Goal: Task Accomplishment & Management: Manage account settings

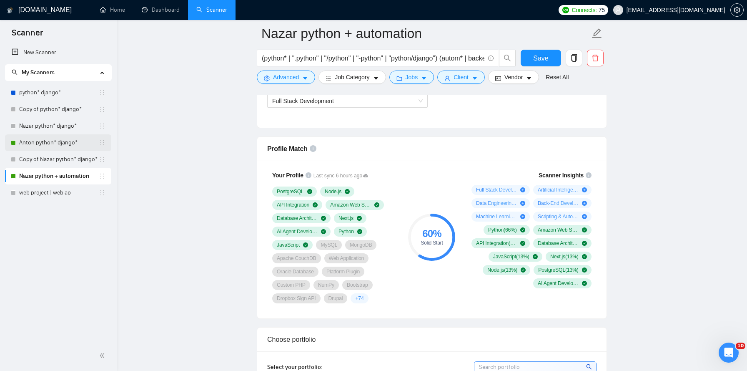
click at [53, 140] on link "Anton python* django*" at bounding box center [59, 142] width 80 height 17
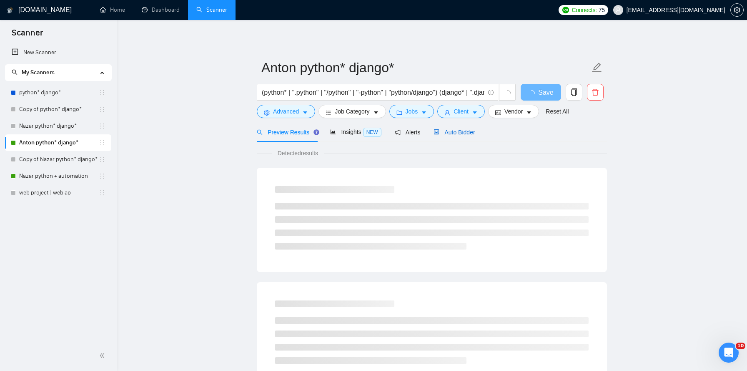
click at [467, 133] on span "Auto Bidder" at bounding box center [454, 132] width 41 height 7
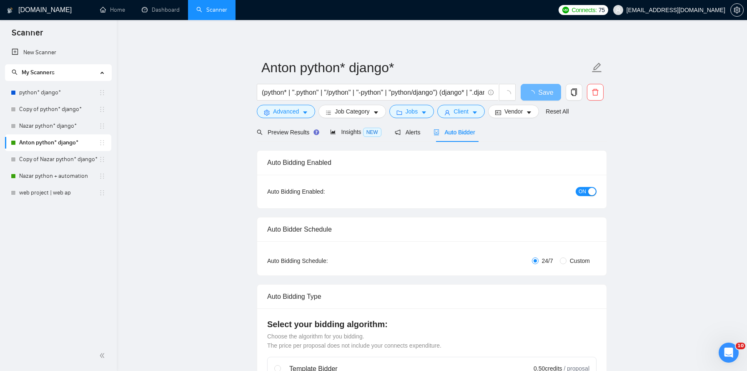
checkbox input "true"
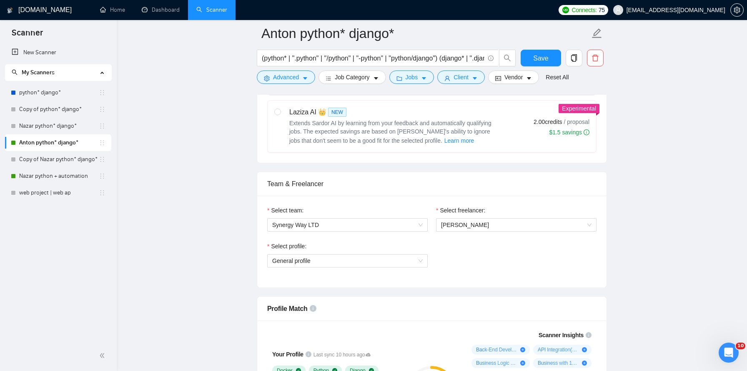
scroll to position [340, 0]
click at [359, 266] on span "General profile" at bounding box center [347, 262] width 151 height 13
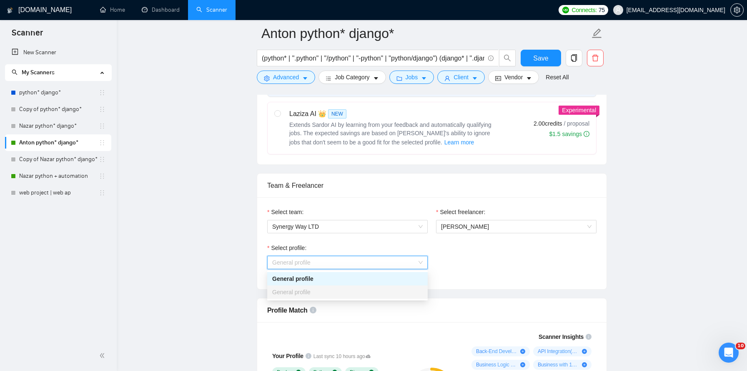
click at [359, 266] on span "General profile" at bounding box center [347, 262] width 151 height 13
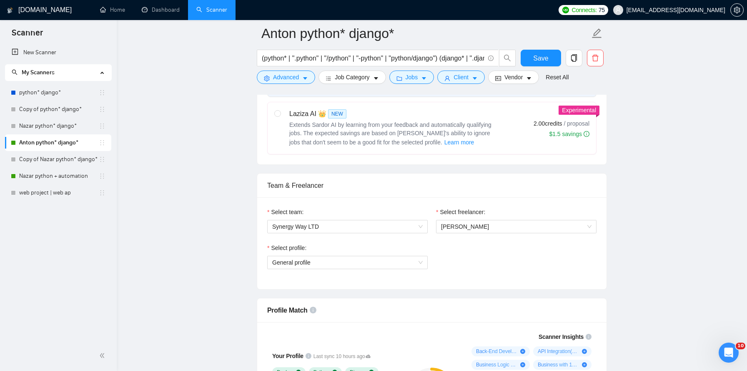
click at [732, 349] on icon "Open Intercom Messenger" at bounding box center [729, 353] width 14 height 14
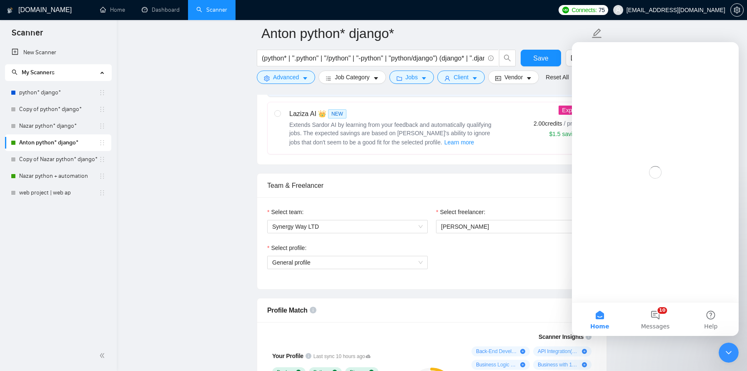
scroll to position [0, 0]
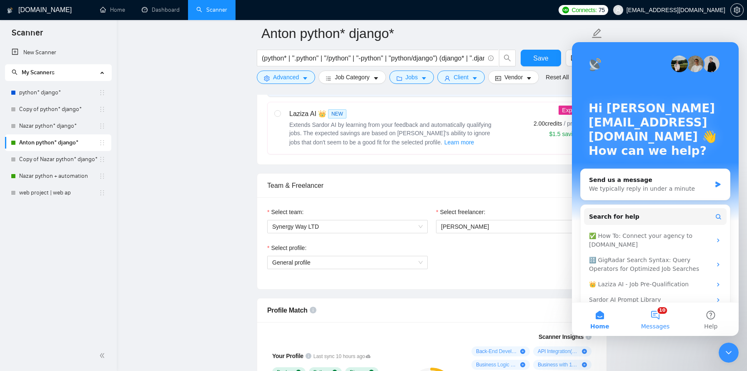
click at [656, 313] on button "10 Messages" at bounding box center [655, 318] width 55 height 33
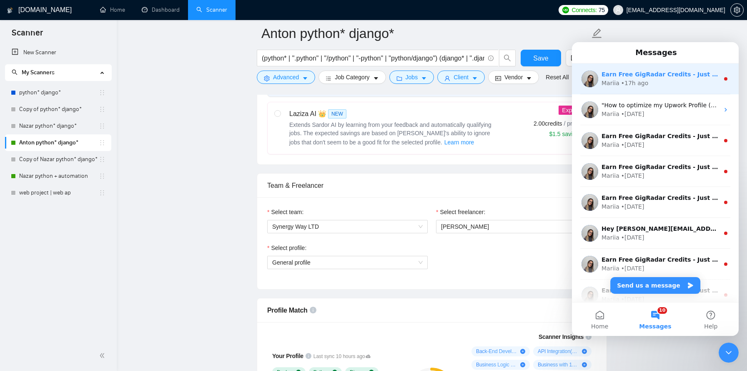
click at [660, 64] on div "Earn Free GigRadar Credits - Just by Sharing Your Story! 💬 Want more credits fo…" at bounding box center [655, 78] width 167 height 31
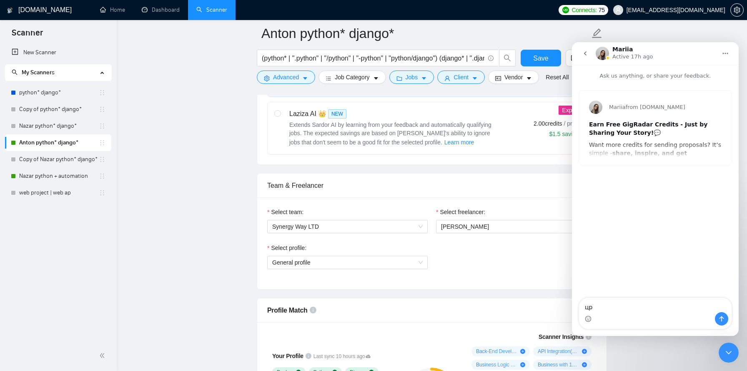
type textarea "ц"
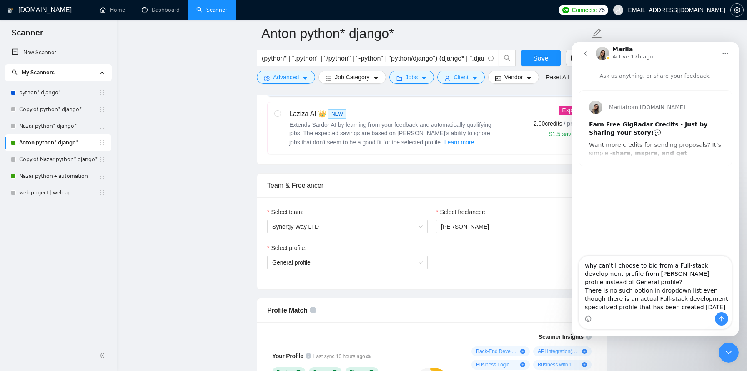
type textarea "why can't I choose to bid from a Full-stack development profile from Anton Chag…"
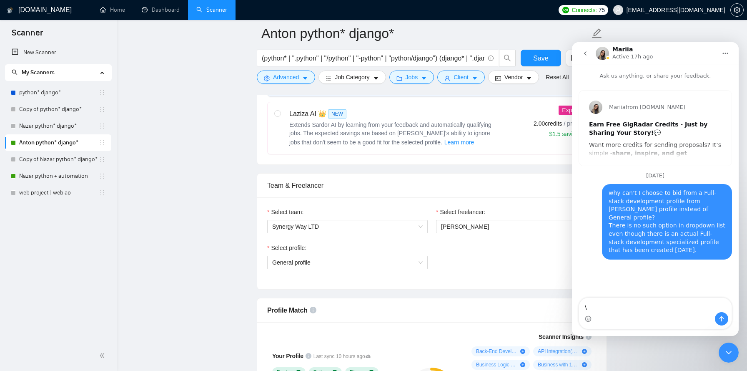
type textarea "\"
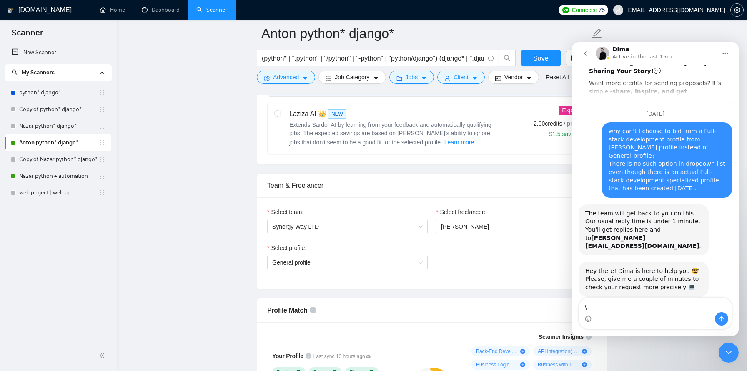
scroll to position [61, 0]
click at [614, 309] on textarea "\" at bounding box center [655, 305] width 153 height 14
type textarea "sure"
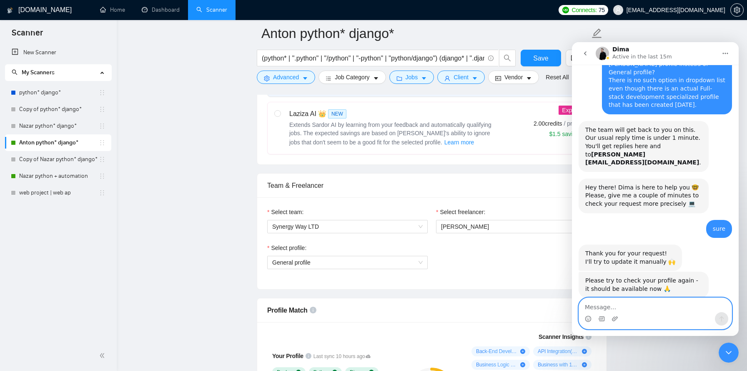
scroll to position [146, 0]
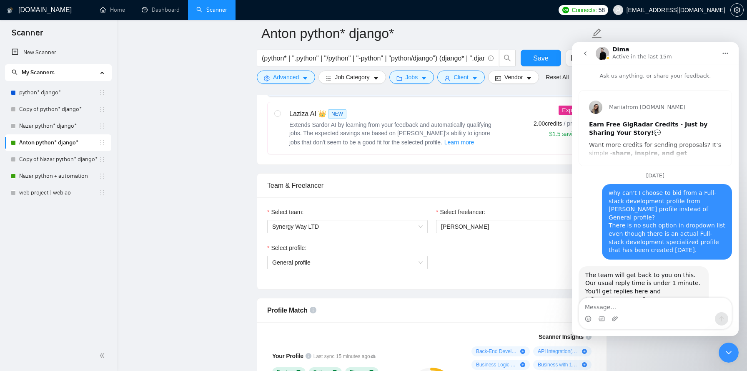
scroll to position [146, 0]
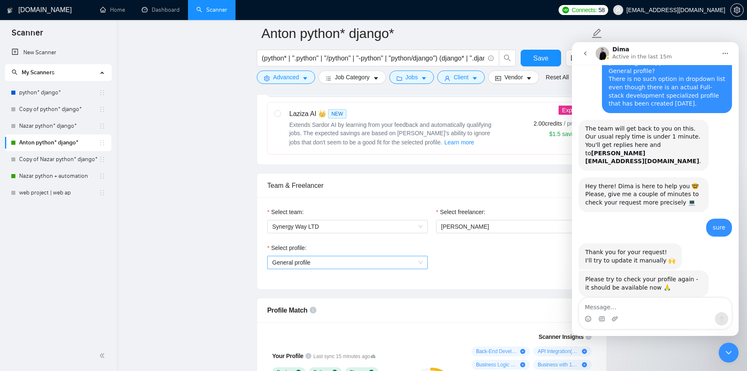
click at [369, 266] on span "General profile" at bounding box center [347, 262] width 151 height 13
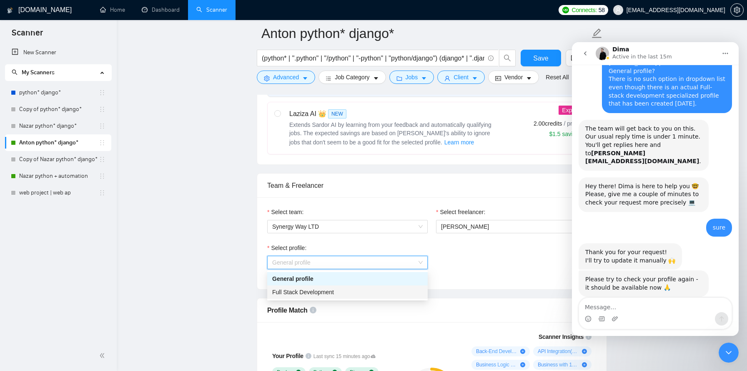
click at [357, 289] on div "Full Stack Development" at bounding box center [347, 291] width 151 height 9
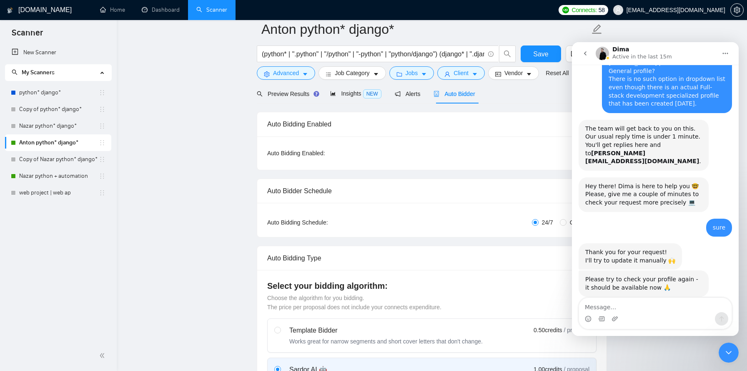
scroll to position [0, 0]
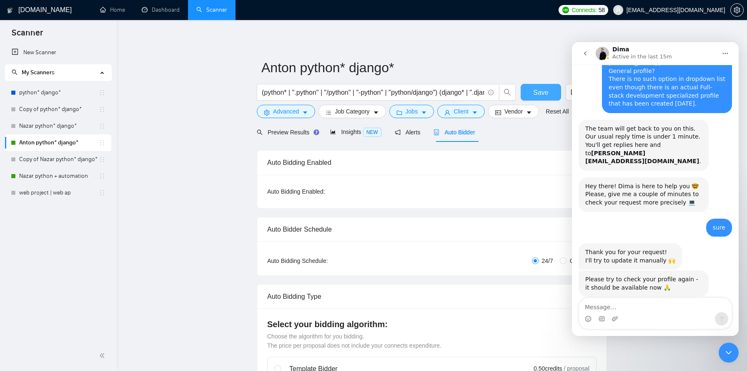
click at [538, 95] on span "Save" at bounding box center [540, 92] width 15 height 10
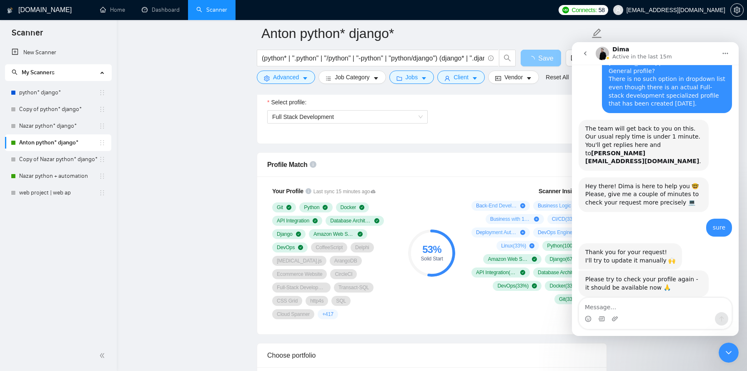
scroll to position [486, 0]
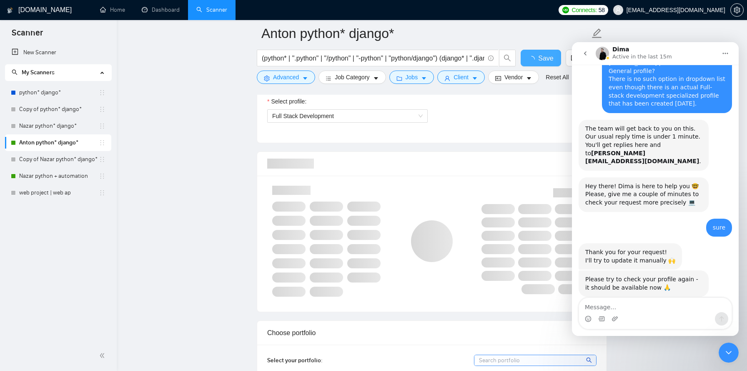
checkbox input "true"
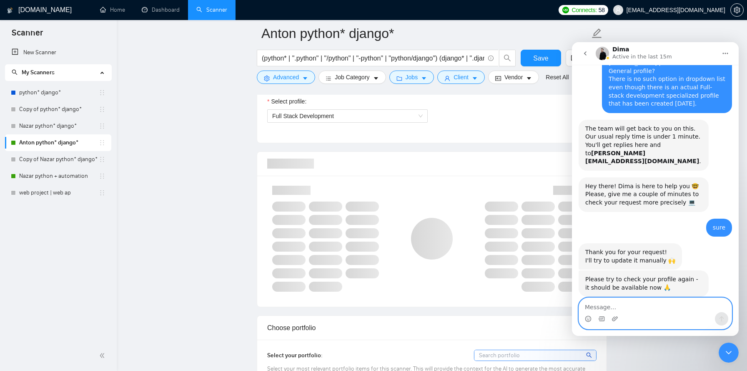
click at [620, 308] on textarea "Message…" at bounding box center [655, 305] width 153 height 14
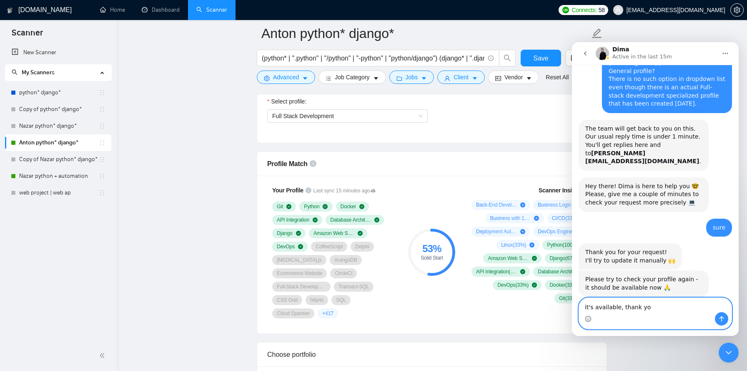
type textarea "it's available, thank you"
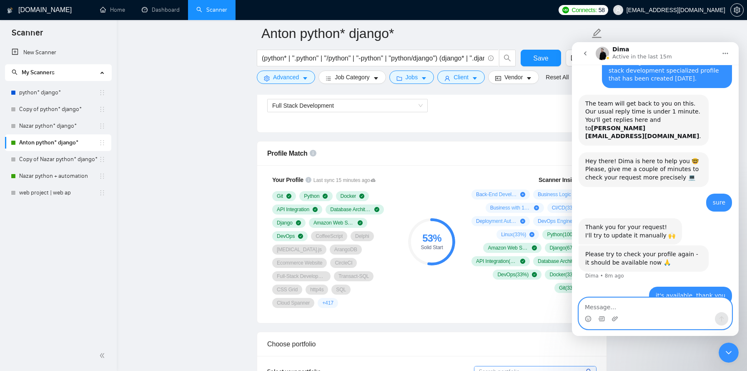
scroll to position [510, 0]
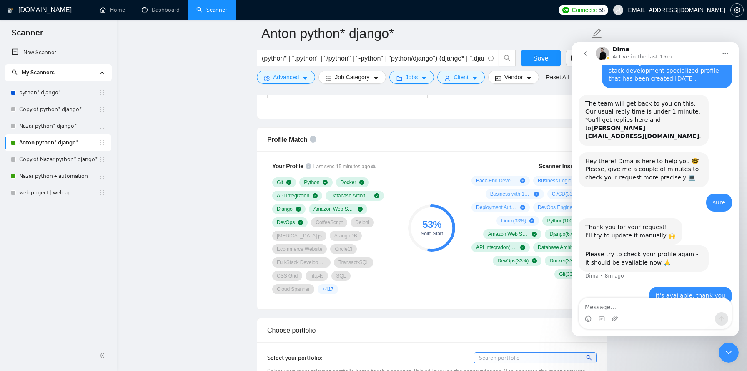
click at [676, 50] on div "Dima Active in the last 15m" at bounding box center [656, 53] width 121 height 15
click at [333, 289] on span "+ 417" at bounding box center [327, 289] width 11 height 7
click at [725, 53] on icon "Home" at bounding box center [725, 53] width 5 height 1
click at [694, 50] on div "Dima Active in the last 15m" at bounding box center [656, 53] width 121 height 15
click at [730, 356] on icon "Close Intercom Messenger" at bounding box center [729, 352] width 10 height 10
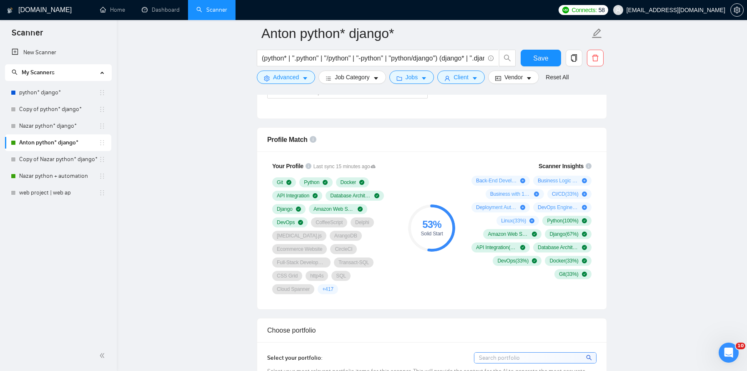
scroll to position [171, 0]
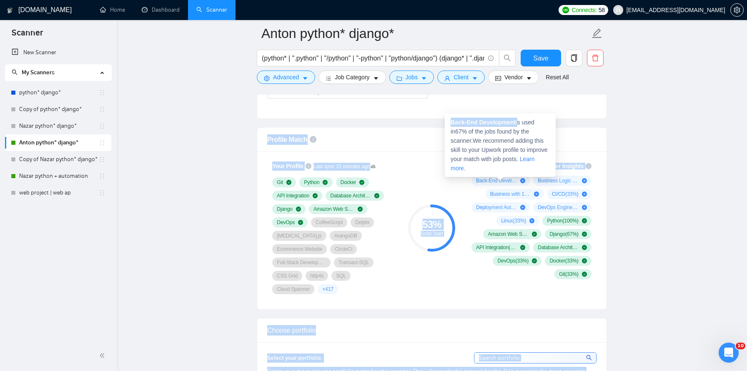
drag, startPoint x: 519, startPoint y: 123, endPoint x: 404, endPoint y: 123, distance: 115.1
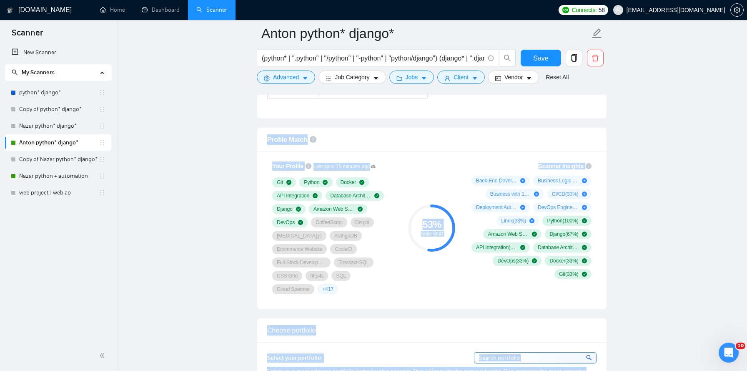
click at [505, 181] on span "Back-End Development ( 67 %)" at bounding box center [496, 180] width 41 height 7
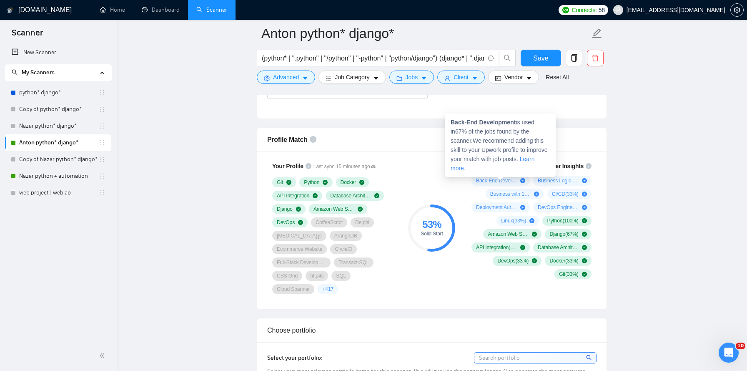
click at [477, 147] on span "Back-End Development is used in 67 % of the jobs found by the scanner. We recom…" at bounding box center [499, 145] width 97 height 53
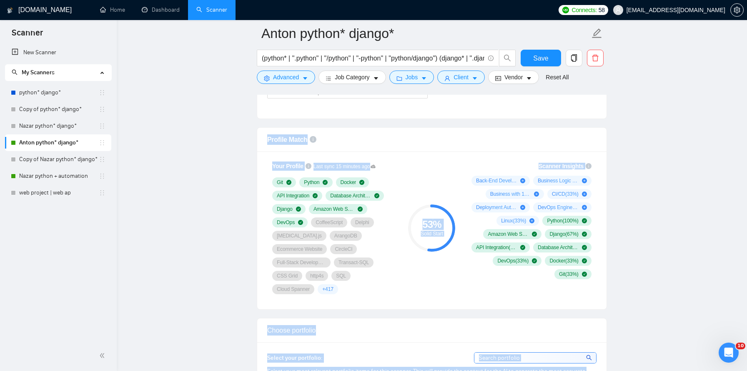
drag, startPoint x: 519, startPoint y: 121, endPoint x: 461, endPoint y: 123, distance: 58.4
click at [487, 183] on span "Back-End Development ( 67 %)" at bounding box center [496, 180] width 41 height 7
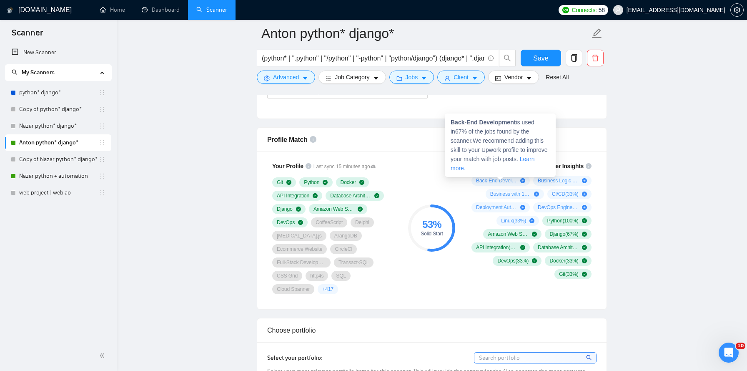
click at [507, 137] on span "Back-End Development is used in 67 % of the jobs found by the scanner. We recom…" at bounding box center [499, 145] width 97 height 53
drag, startPoint x: 519, startPoint y: 122, endPoint x: 451, endPoint y: 121, distance: 68.4
click at [451, 121] on span "Back-End Development is used in 67 % of the jobs found by the scanner. We recom…" at bounding box center [499, 145] width 97 height 53
copy span "Back-End Development"
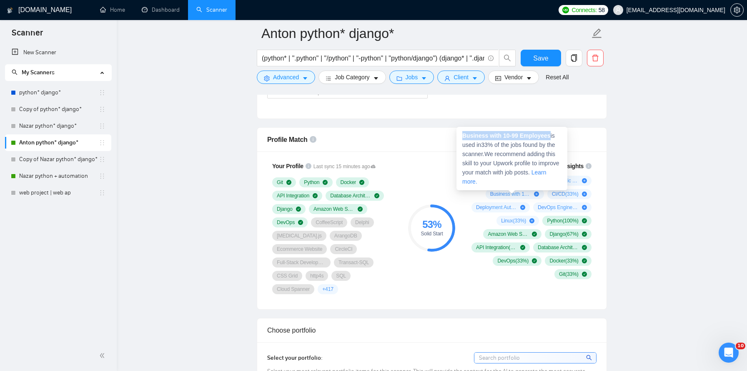
drag, startPoint x: 555, startPoint y: 136, endPoint x: 464, endPoint y: 137, distance: 91.3
click at [464, 137] on span "Business with 10-99 Employees is used in 33 % of the jobs found by the scanner.…" at bounding box center [510, 158] width 97 height 53
copy strong "Business with 10-99 Employees"
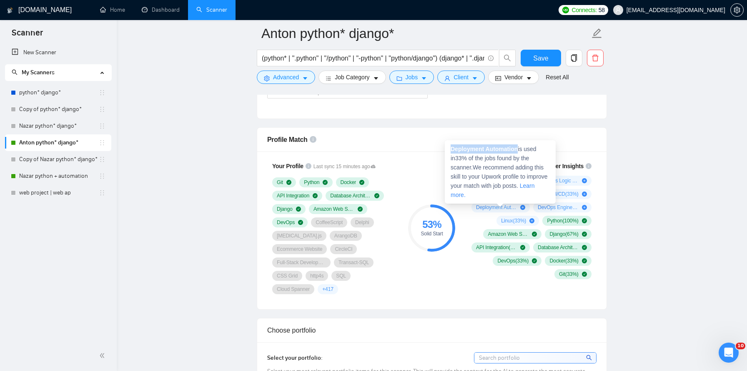
drag, startPoint x: 521, startPoint y: 150, endPoint x: 450, endPoint y: 150, distance: 70.5
click at [450, 150] on div "Deployment Automation is used in 33 % of the jobs found by the scanner. We reco…" at bounding box center [500, 171] width 111 height 63
copy strong "Deployment Automation"
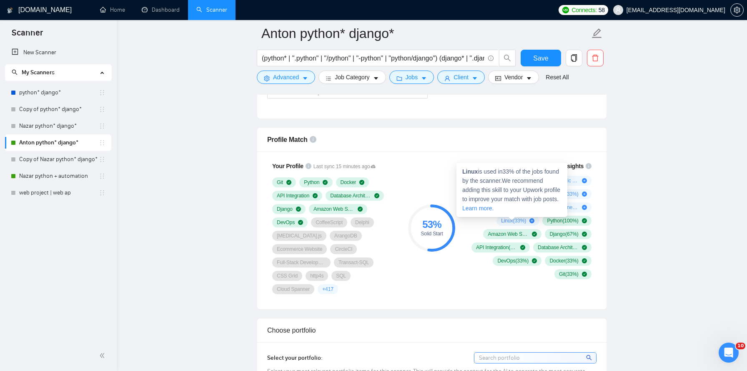
click at [471, 171] on strong "Linux" at bounding box center [469, 171] width 15 height 7
copy strong "Linux"
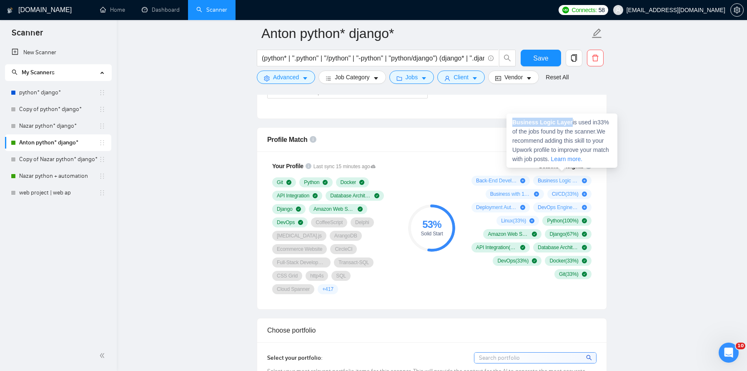
drag, startPoint x: 573, startPoint y: 123, endPoint x: 513, endPoint y: 122, distance: 59.6
click at [513, 122] on span "Business Logic Layer is used in 33 % of the jobs found by the scanner. We recom…" at bounding box center [561, 140] width 97 height 43
copy strong "Business Logic Layer"
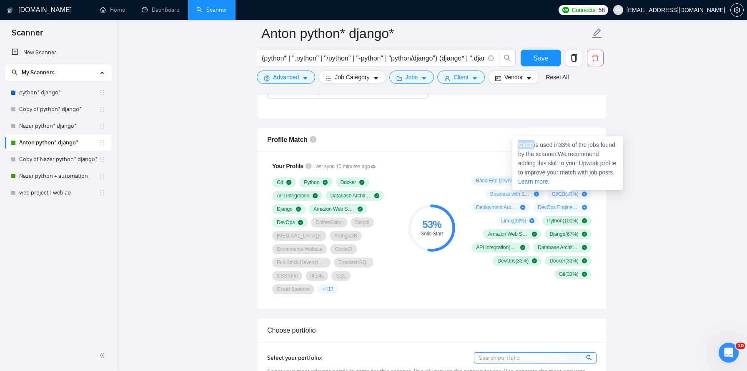
drag, startPoint x: 535, startPoint y: 145, endPoint x: 520, endPoint y: 144, distance: 15.0
click at [520, 144] on span "CI/CD is used in 33 % of the jobs found by the scanner. We recommend adding thi…" at bounding box center [567, 162] width 98 height 43
copy strong "CI/CD"
drag, startPoint x: 570, startPoint y: 148, endPoint x: 514, endPoint y: 148, distance: 56.3
click at [514, 148] on strong "DevOps Engineering" at bounding box center [542, 149] width 58 height 7
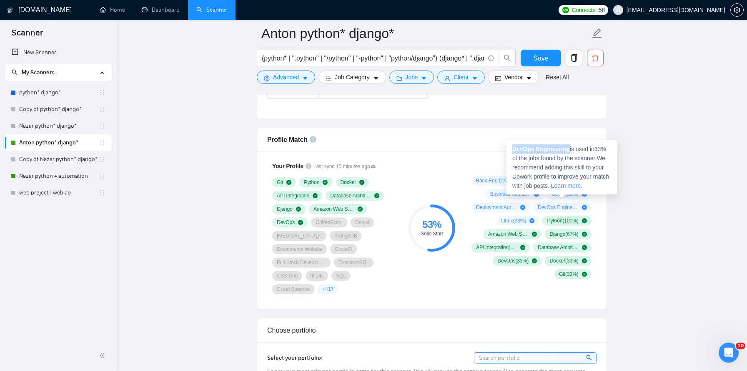
copy strong "DevOps Engineering"
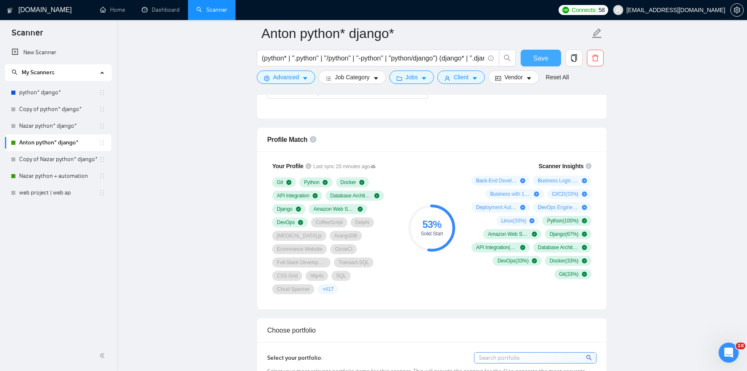
click at [542, 60] on span "Save" at bounding box center [540, 58] width 15 height 10
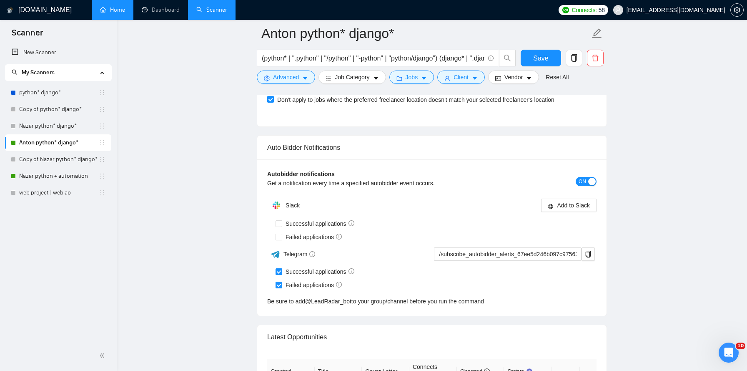
scroll to position [1956, 0]
